Goal: Information Seeking & Learning: Learn about a topic

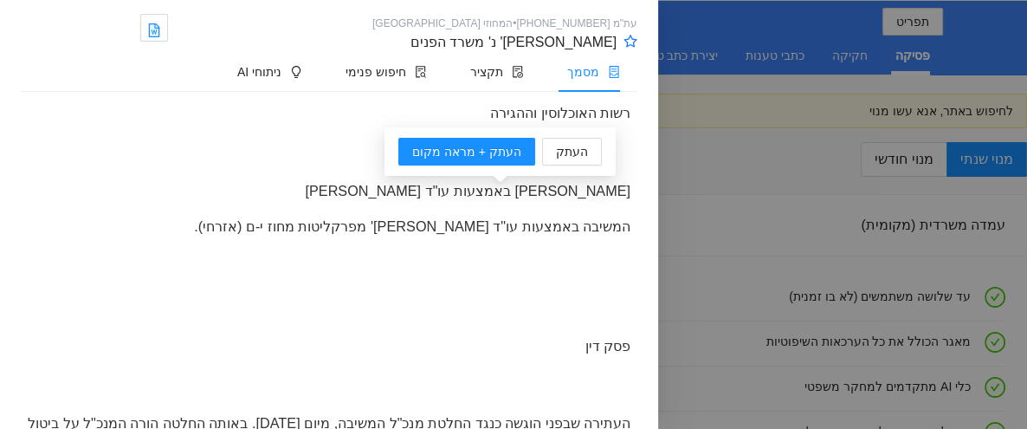
scroll to position [673, 0]
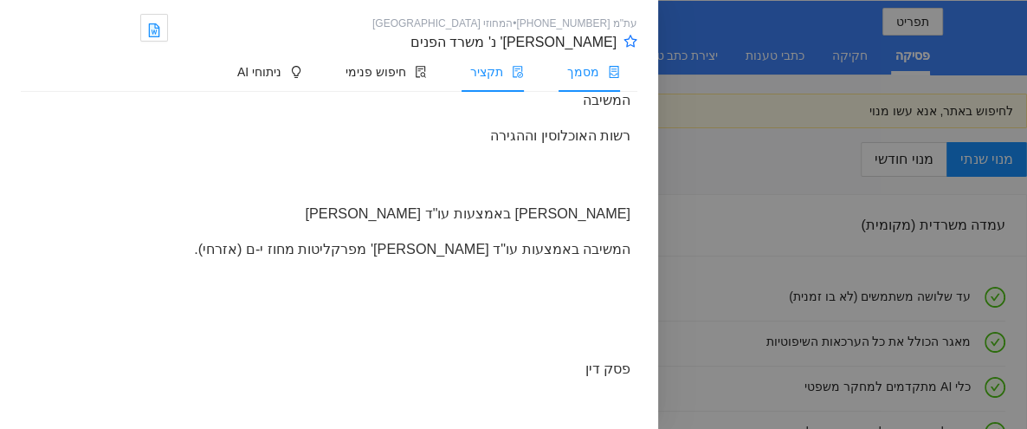
click at [482, 74] on span "תקציר" at bounding box center [486, 72] width 33 height 14
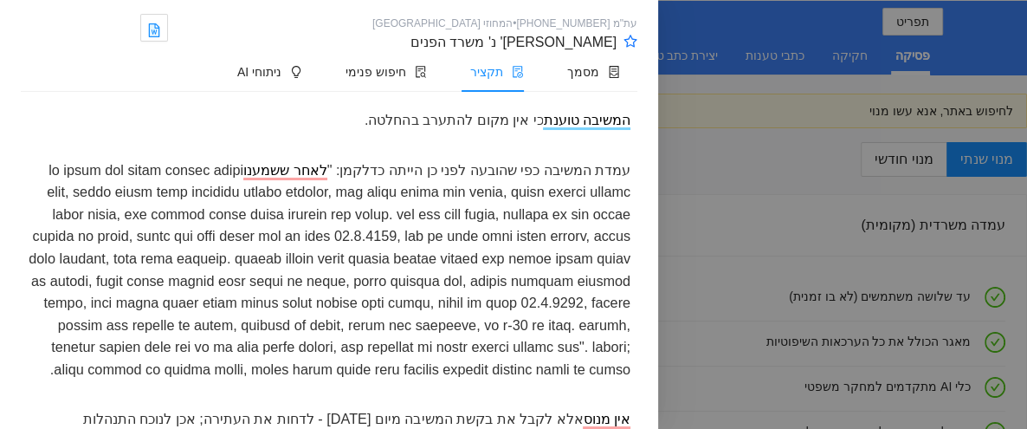
scroll to position [384, 0]
click at [415, 298] on div "עמדת המשיבה כפי שהובעה לפני כן הייתה כדלקמן: " לאחר ששמענו" at bounding box center [329, 269] width 616 height 235
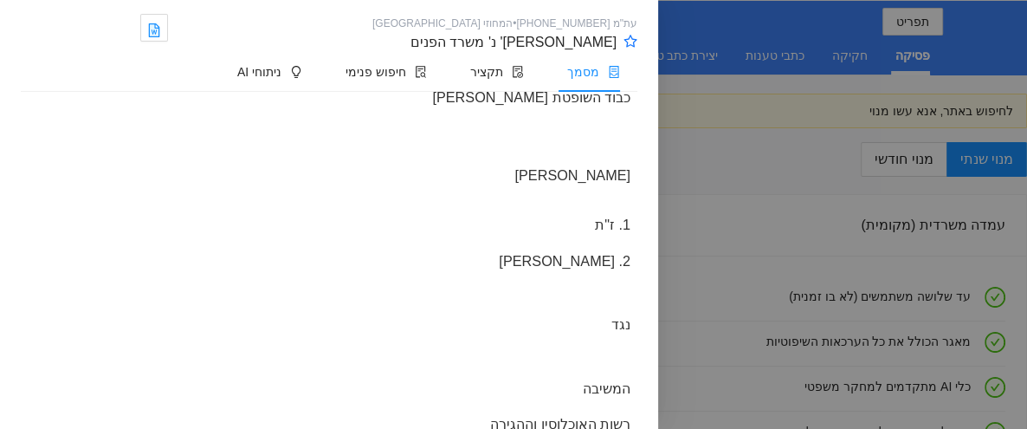
scroll to position [3678, 0]
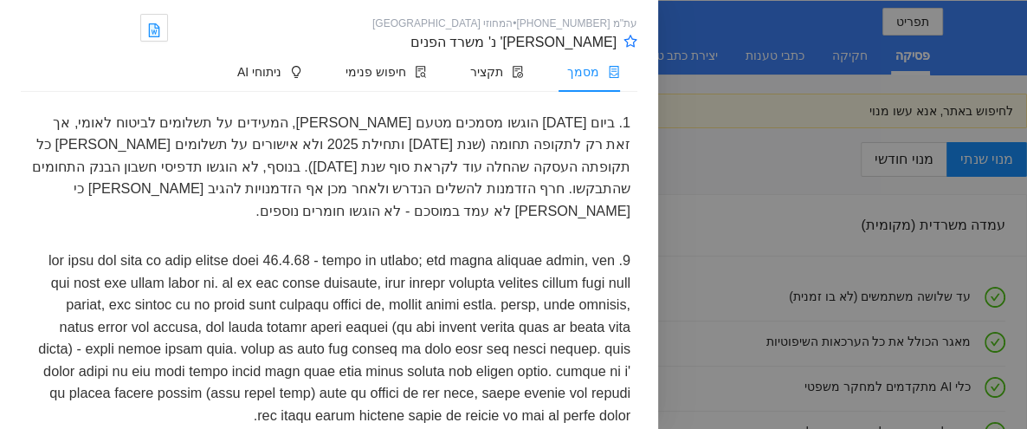
drag, startPoint x: 174, startPoint y: 247, endPoint x: 91, endPoint y: 242, distance: 83.2
drag, startPoint x: 487, startPoint y: 277, endPoint x: 320, endPoint y: 264, distance: 167.6
drag, startPoint x: 524, startPoint y: 297, endPoint x: 161, endPoint y: 291, distance: 362.8
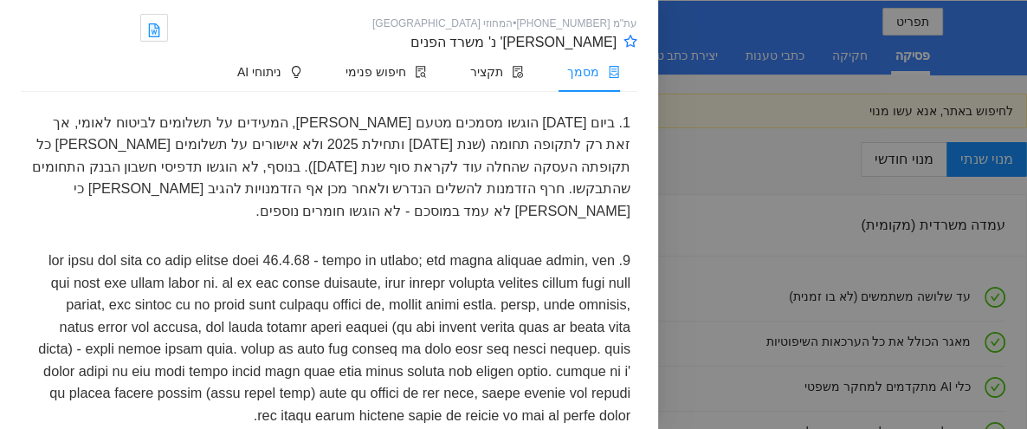
drag, startPoint x: 515, startPoint y: 321, endPoint x: 219, endPoint y: 317, distance: 296.1
drag, startPoint x: 486, startPoint y: 343, endPoint x: 152, endPoint y: 347, distance: 334.2
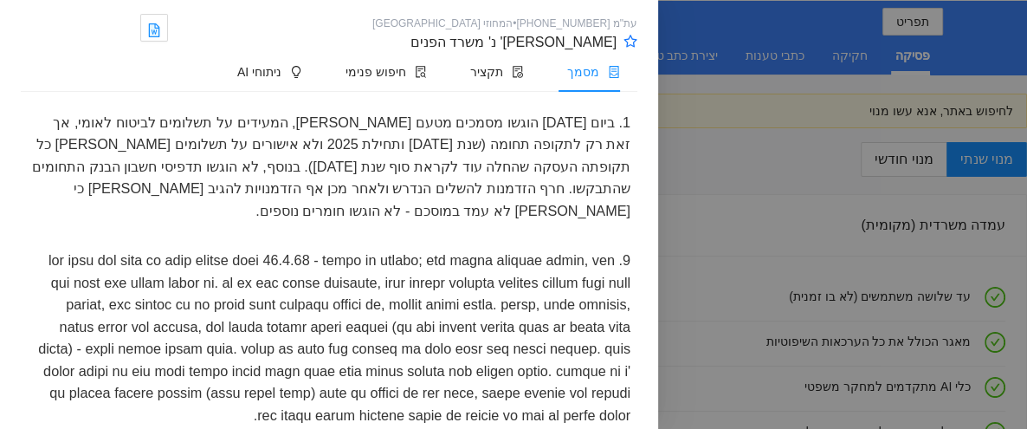
drag, startPoint x: 600, startPoint y: 363, endPoint x: 374, endPoint y: 354, distance: 226.1
drag, startPoint x: 178, startPoint y: 328, endPoint x: 207, endPoint y: 329, distance: 28.6
drag, startPoint x: 498, startPoint y: 343, endPoint x: 167, endPoint y: 342, distance: 330.7
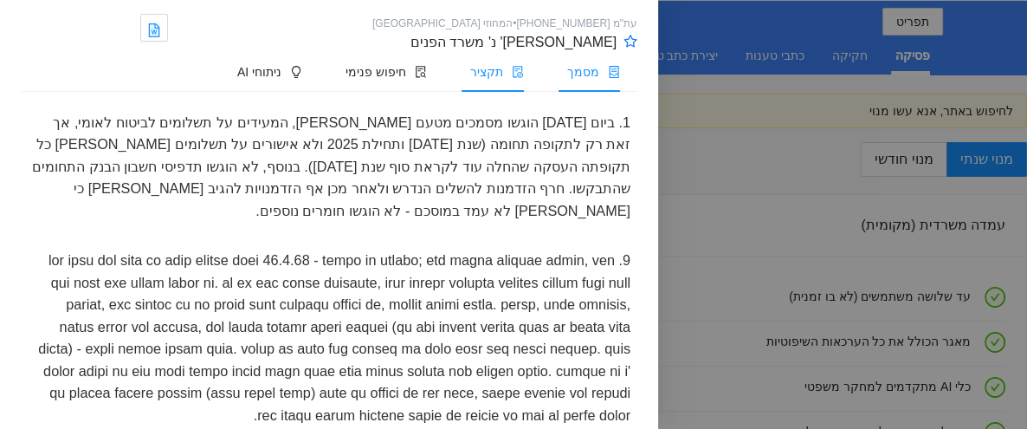
click at [474, 73] on span "תקציר" at bounding box center [486, 72] width 33 height 14
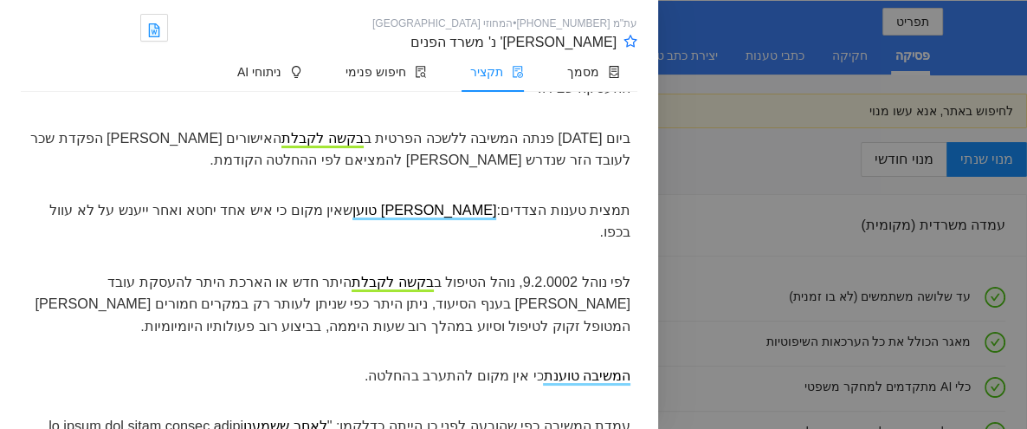
scroll to position [127, 0]
click at [582, 71] on span "מסמך" at bounding box center [583, 72] width 32 height 14
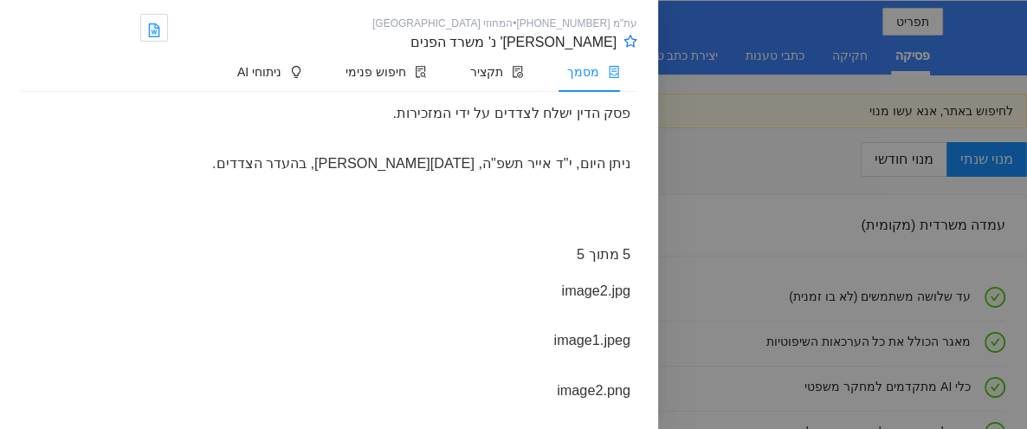
scroll to position [4316, 0]
drag, startPoint x: 569, startPoint y: 300, endPoint x: 380, endPoint y: 306, distance: 188.8
click at [380, 81] on div "בהתחשב בנסיבות האישיות הקשות אסתפק בהוצאות מתונות בסך 1,000 ₪ אשר תשולמנה בתוך …" at bounding box center [329, 52] width 616 height 58
click at [444, 95] on div at bounding box center [329, 88] width 616 height 14
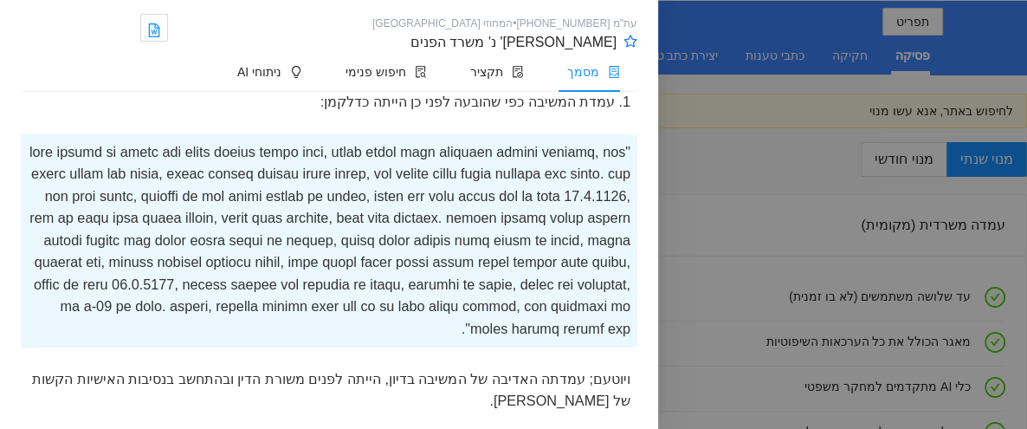
scroll to position [3355, 0]
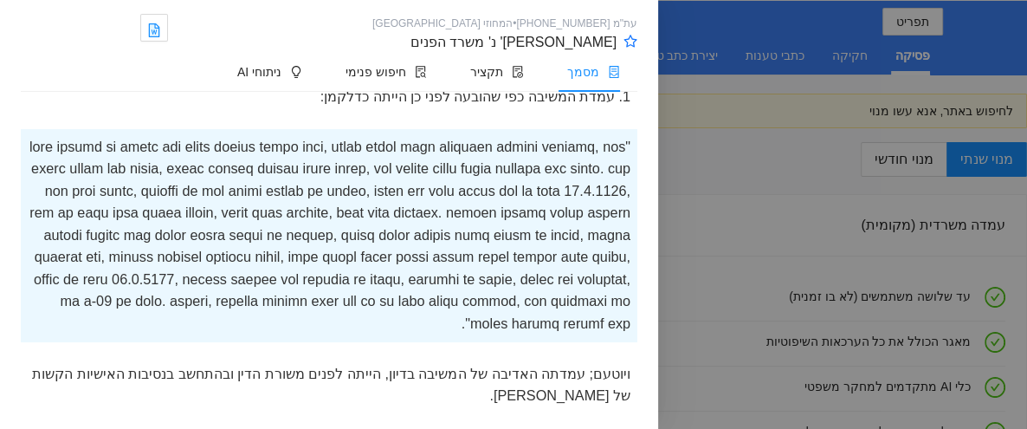
drag, startPoint x: 572, startPoint y: 242, endPoint x: 390, endPoint y: 246, distance: 182.7
drag, startPoint x: 605, startPoint y: 267, endPoint x: 442, endPoint y: 268, distance: 162.8
drag, startPoint x: 593, startPoint y: 289, endPoint x: 474, endPoint y: 289, distance: 118.6
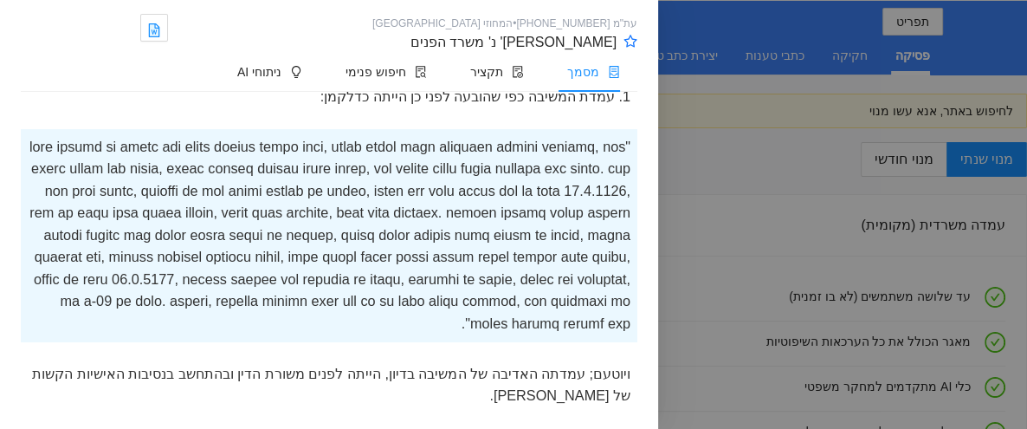
drag, startPoint x: 360, startPoint y: 289, endPoint x: 223, endPoint y: 293, distance: 136.9
drag, startPoint x: 587, startPoint y: 307, endPoint x: 500, endPoint y: 307, distance: 87.4
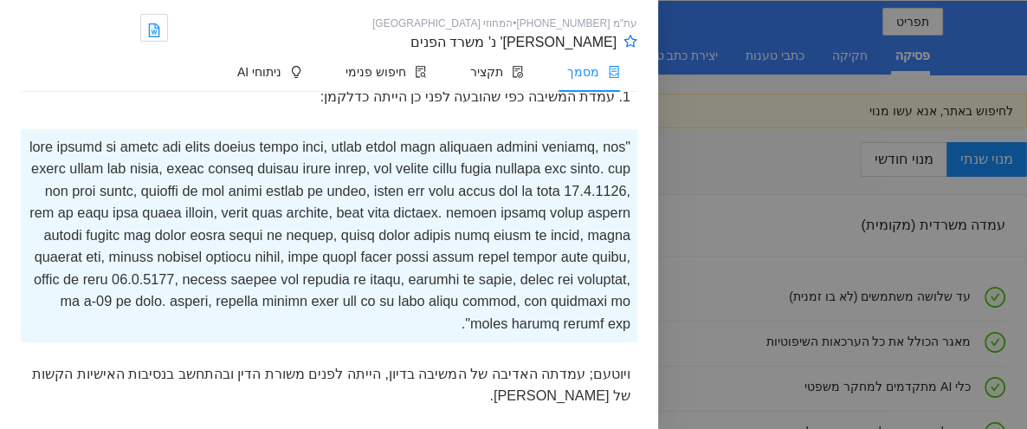
drag, startPoint x: 261, startPoint y: 265, endPoint x: 89, endPoint y: 261, distance: 171.4
drag, startPoint x: 628, startPoint y: 288, endPoint x: 540, endPoint y: 291, distance: 87.5
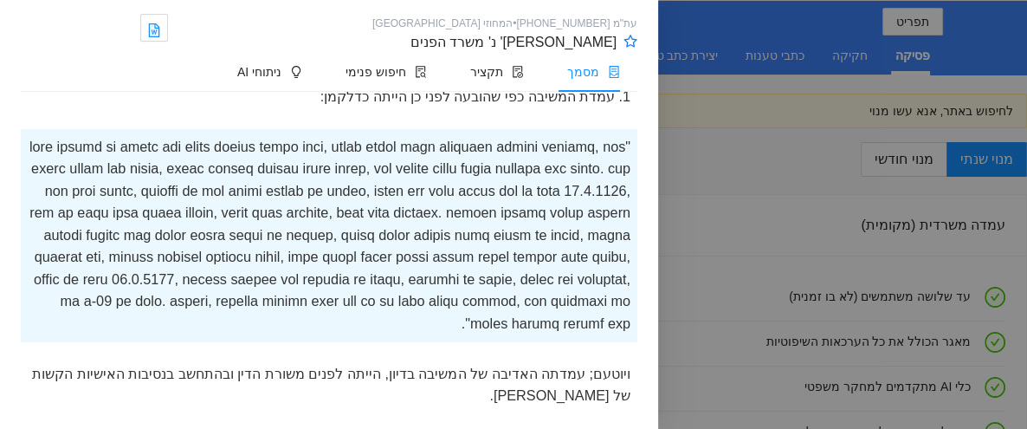
drag, startPoint x: 449, startPoint y: 290, endPoint x: 314, endPoint y: 294, distance: 135.1
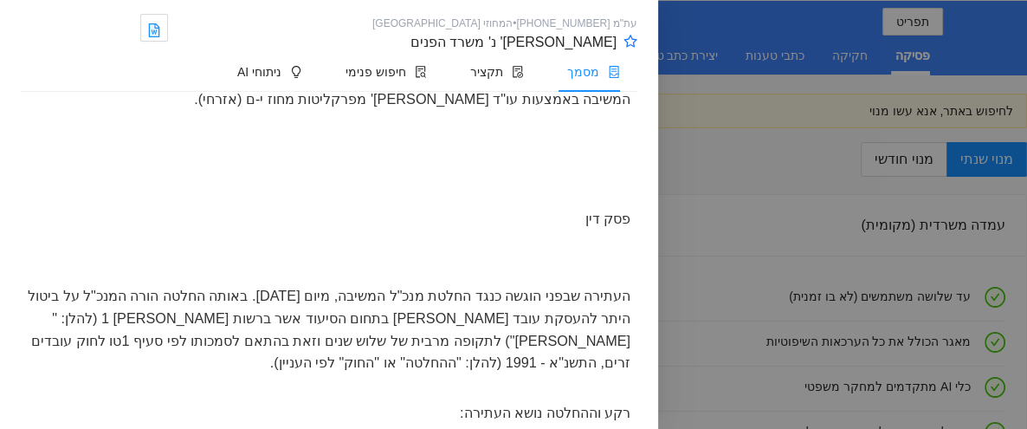
scroll to position [1046, 0]
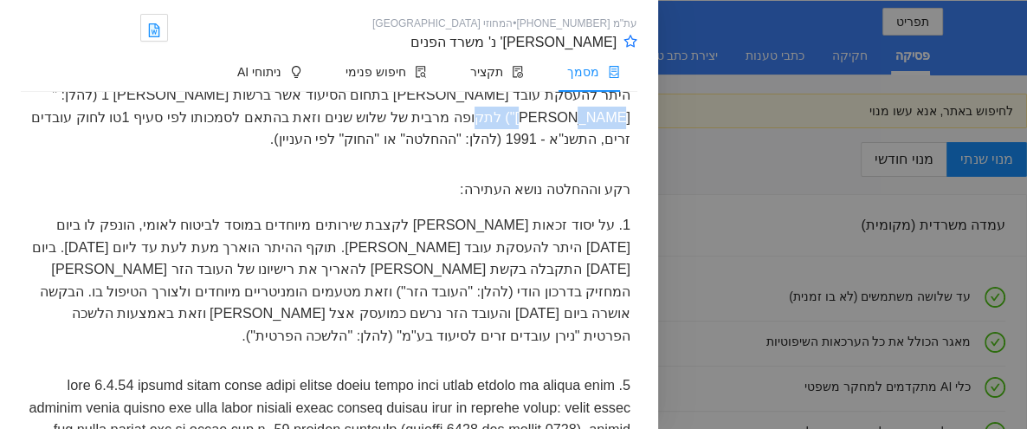
drag, startPoint x: 599, startPoint y: 216, endPoint x: 526, endPoint y: 216, distance: 72.7
click at [526, 157] on div "העתירה שבפני הוגשה כנגד החלטת מנכ"ל המשיבה, מיום [DATE]. באותה החלטה הורה המנכ"…" at bounding box center [329, 106] width 616 height 102
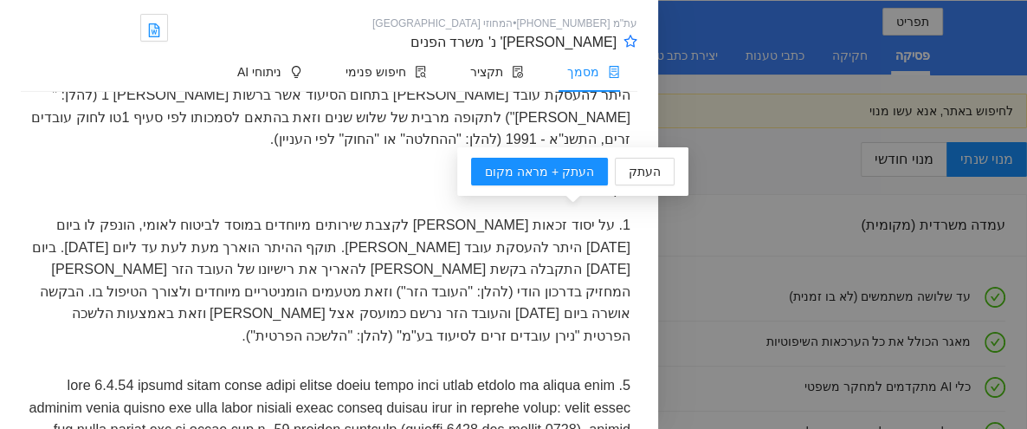
click at [301, 157] on div "העתירה שבפני הוגשה כנגד החלטת מנכ"ל המשיבה, מיום [DATE]. באותה החלטה הורה המנכ"…" at bounding box center [329, 106] width 616 height 102
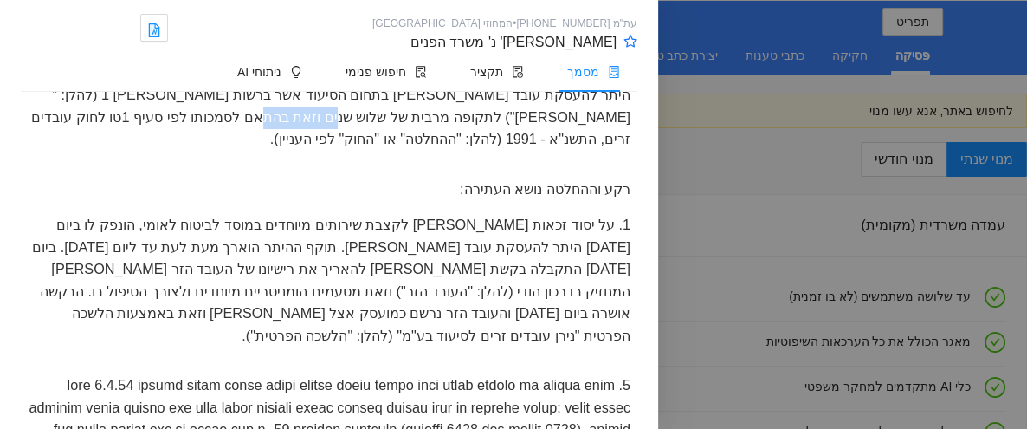
drag, startPoint x: 386, startPoint y: 214, endPoint x: 317, endPoint y: 216, distance: 69.3
click at [317, 157] on div "העתירה שבפני הוגשה כנגד החלטת מנכ"ל המשיבה, מיום [DATE]. באותה החלטה הורה המנכ"…" at bounding box center [329, 106] width 616 height 102
click at [440, 157] on div "העתירה שבפני הוגשה כנגד החלטת מנכ"ל המשיבה, מיום [DATE]. באותה החלטה הורה המנכ"…" at bounding box center [329, 106] width 616 height 102
